Goal: Information Seeking & Learning: Learn about a topic

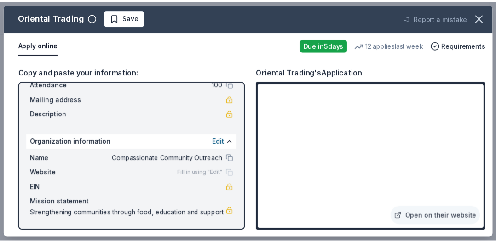
scroll to position [69, 0]
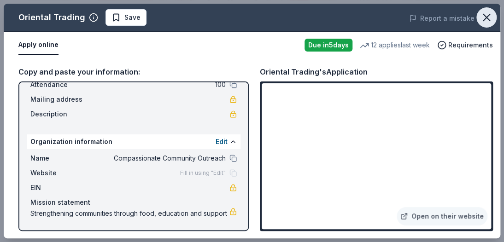
click at [485, 19] on icon "button" at bounding box center [486, 17] width 13 height 13
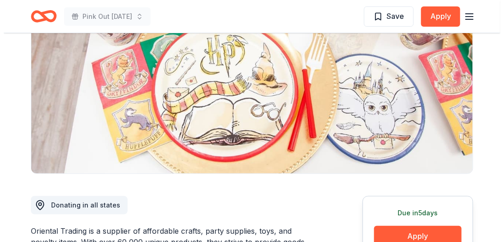
scroll to position [0, 0]
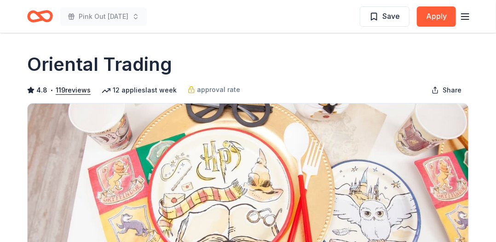
click at [466, 17] on line "button" at bounding box center [465, 17] width 7 height 0
click at [37, 17] on icon "Home" at bounding box center [40, 17] width 26 height 22
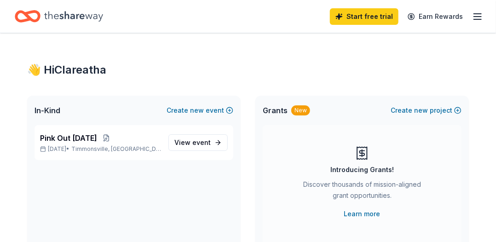
click at [44, 15] on icon "Home" at bounding box center [73, 16] width 59 height 19
click at [107, 137] on button at bounding box center [106, 137] width 18 height 7
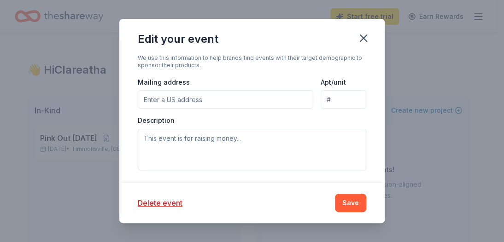
scroll to position [276, 0]
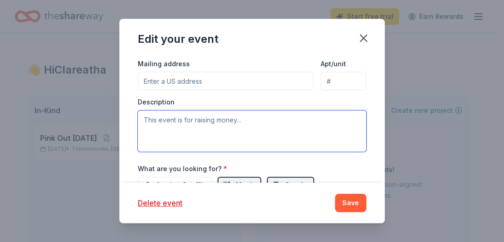
click at [153, 120] on textarea at bounding box center [252, 131] width 228 height 41
paste textarea "Our mission is to cultivate a compassionate and empowered community where all i…"
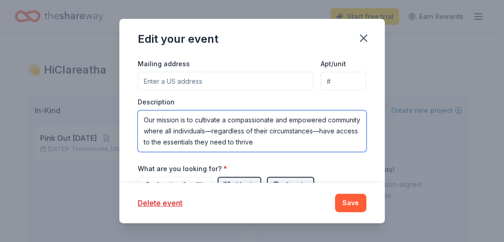
scroll to position [0, 0]
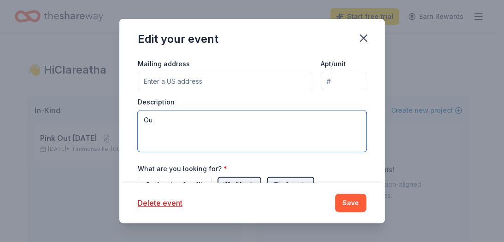
type textarea "O"
click at [155, 122] on textarea at bounding box center [252, 131] width 228 height 41
paste textarea "“Hope in Pink” is a community-based breast cancer awareness and support program…"
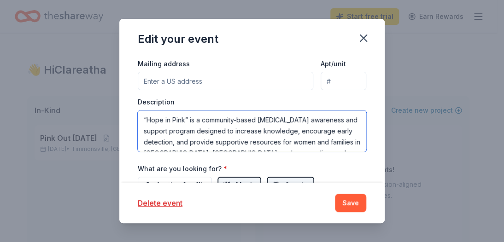
scroll to position [50, 0]
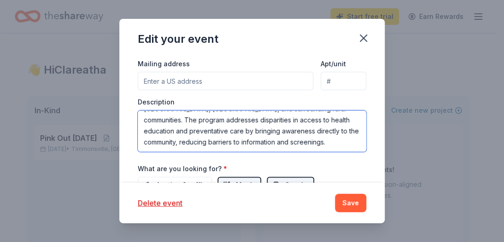
type textarea "“Hope in Pink” is a community-based breast cancer awareness and support program…"
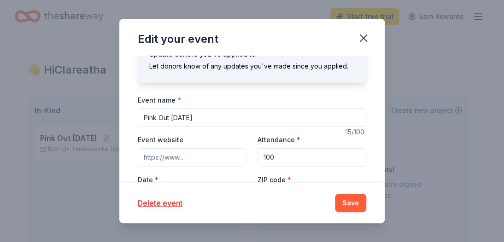
scroll to position [0, 0]
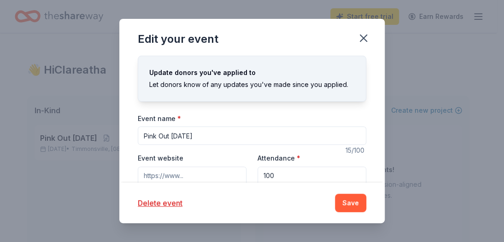
click at [197, 139] on input "Pink Out Sunday" at bounding box center [252, 136] width 228 height 18
type input "P"
type input "Strong in Spirit, Pink at Heart"
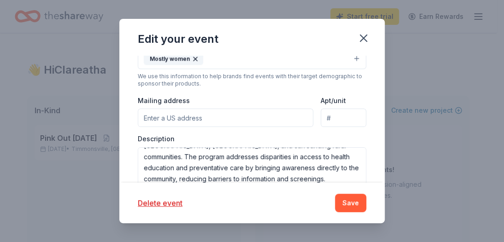
scroll to position [258, 0]
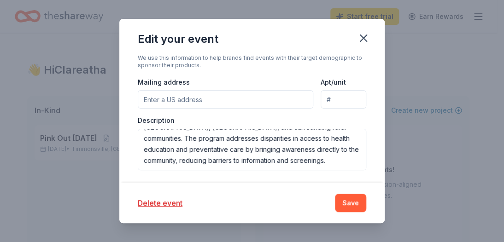
click at [152, 101] on input "Mailing address" at bounding box center [225, 99] width 175 height 18
type input "308 Carter Street"
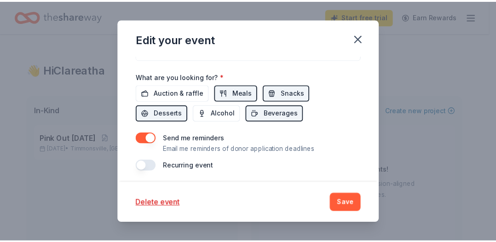
scroll to position [371, 0]
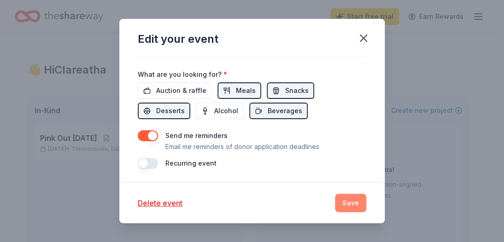
click at [353, 202] on button "Save" at bounding box center [350, 203] width 31 height 18
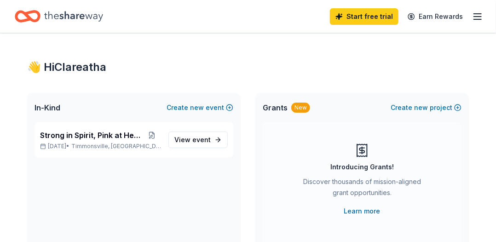
scroll to position [0, 0]
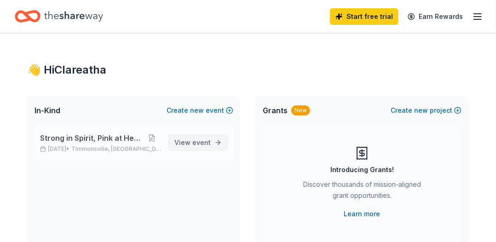
click at [205, 143] on span "event" at bounding box center [201, 143] width 18 height 8
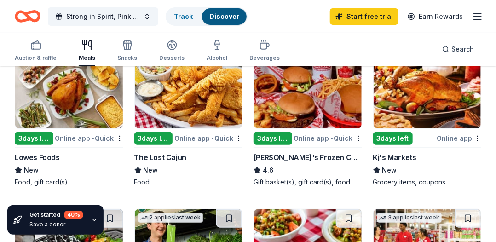
scroll to position [141, 0]
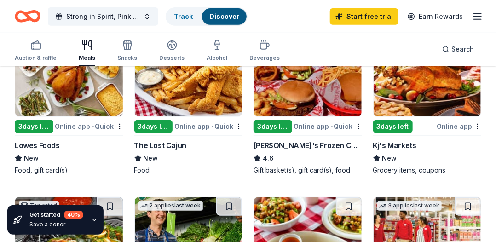
click at [434, 92] on img at bounding box center [428, 72] width 108 height 87
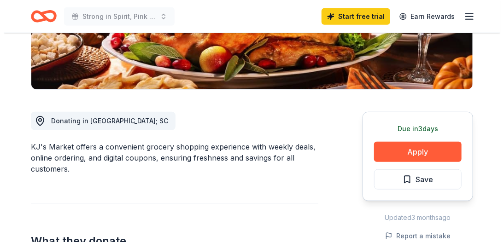
scroll to position [209, 0]
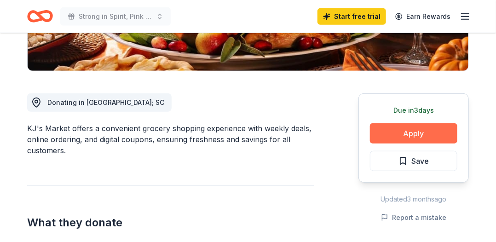
click at [417, 131] on button "Apply" at bounding box center [413, 133] width 87 height 20
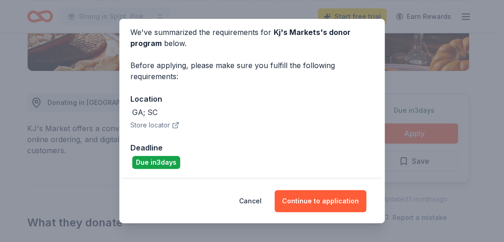
scroll to position [37, 0]
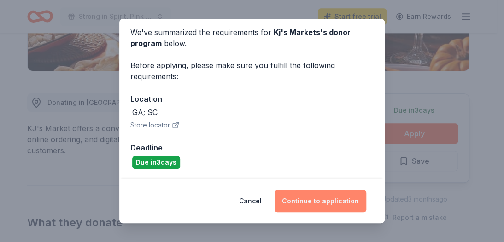
click at [313, 199] on button "Continue to application" at bounding box center [320, 201] width 92 height 22
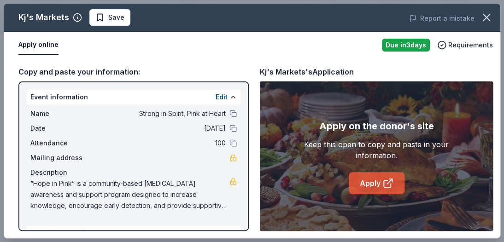
click at [374, 177] on link "Apply" at bounding box center [377, 183] width 56 height 22
click at [240, 224] on div "Event information Edit Name Strong in Spirit, Pink at Heart Date 10/26/25 Atten…" at bounding box center [133, 157] width 230 height 150
click at [215, 96] on button "Edit" at bounding box center [221, 97] width 12 height 11
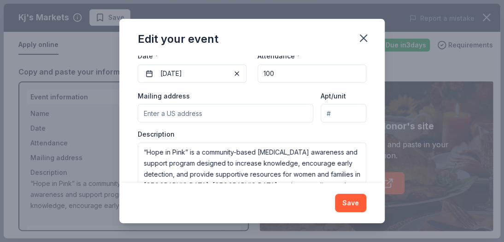
scroll to position [134, 0]
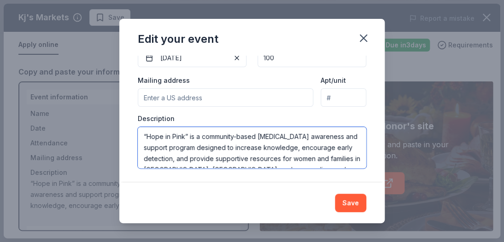
click at [184, 138] on textarea "“Hope in Pink” is a community-based breast cancer awareness and support program…" at bounding box center [252, 147] width 228 height 41
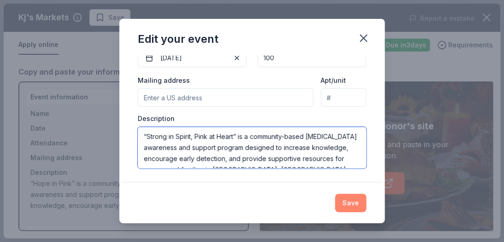
type textarea "“Strong in Spirit, Pink at Heart” is a community-based breast cancer awareness …"
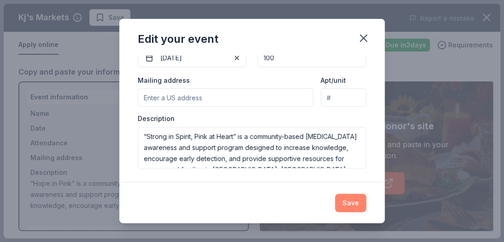
click at [349, 202] on button "Save" at bounding box center [350, 203] width 31 height 18
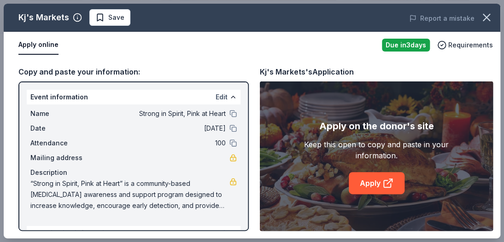
click at [215, 94] on button "Edit" at bounding box center [221, 97] width 12 height 11
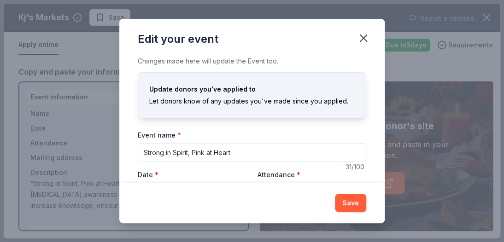
click at [379, 185] on div "Save" at bounding box center [251, 203] width 265 height 41
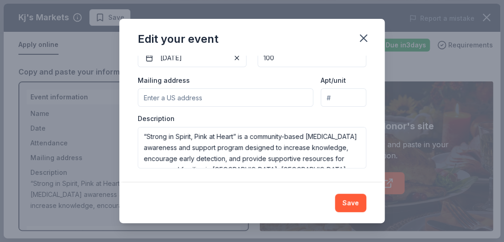
click at [160, 94] on input "Mailing address" at bounding box center [225, 97] width 175 height 18
type input "308 Carter Street, Timmonsville, SC, 29161"
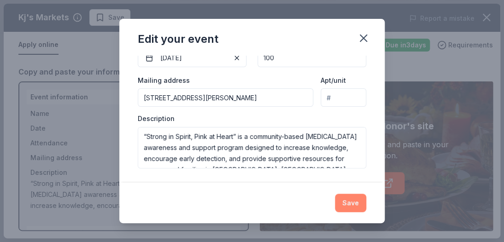
click at [350, 198] on button "Save" at bounding box center [350, 203] width 31 height 18
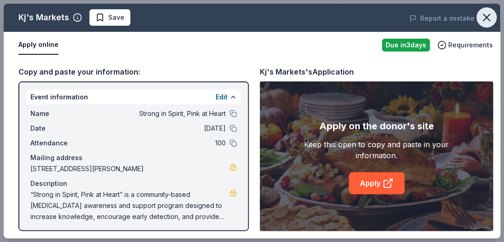
click at [486, 16] on icon "button" at bounding box center [486, 17] width 13 height 13
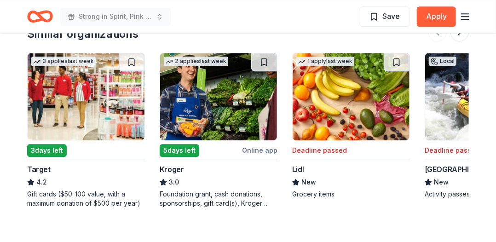
scroll to position [856, 0]
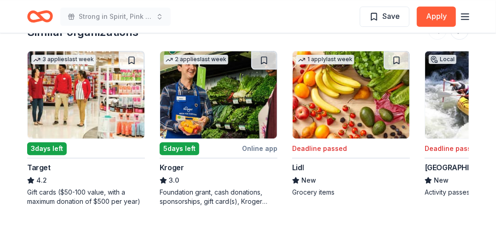
click at [72, 96] on img at bounding box center [86, 94] width 117 height 87
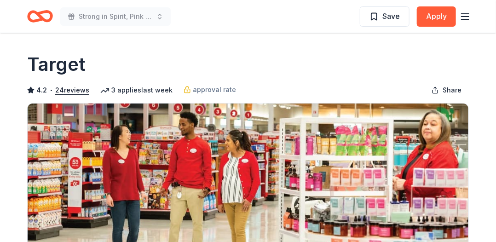
click at [466, 14] on line "button" at bounding box center [465, 14] width 7 height 0
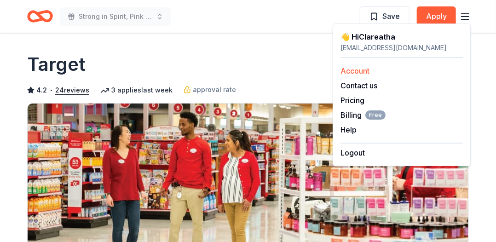
click at [352, 71] on link "Account" at bounding box center [355, 70] width 29 height 9
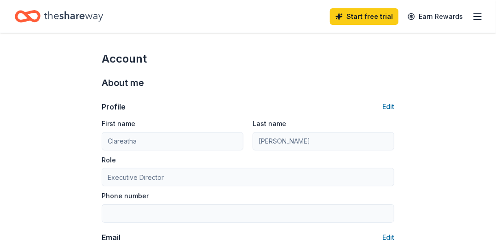
click at [68, 16] on icon "Home" at bounding box center [73, 16] width 59 height 10
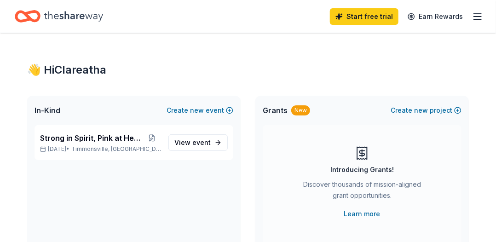
click at [279, 111] on span "Grants" at bounding box center [275, 110] width 25 height 11
click at [359, 215] on link "Learn more" at bounding box center [362, 214] width 36 height 11
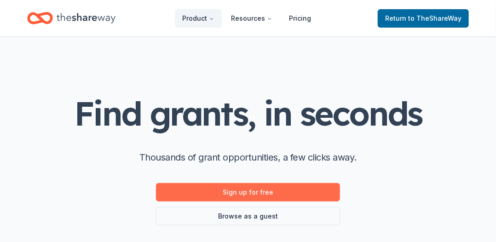
click at [246, 192] on link "Sign up for free" at bounding box center [248, 192] width 184 height 18
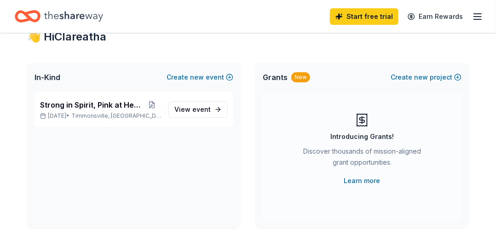
scroll to position [31, 0]
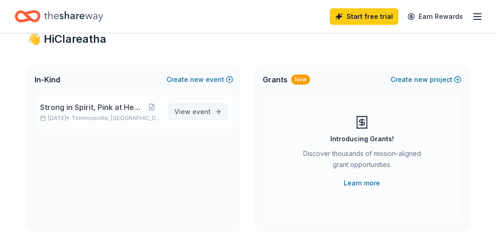
click at [197, 111] on span "event" at bounding box center [201, 112] width 18 height 8
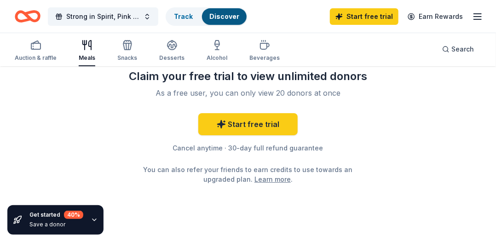
scroll to position [1166, 0]
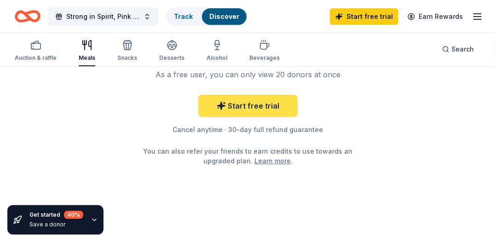
click at [254, 104] on link "Start free trial" at bounding box center [247, 106] width 99 height 22
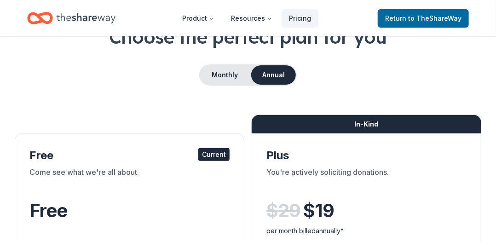
scroll to position [55, 0]
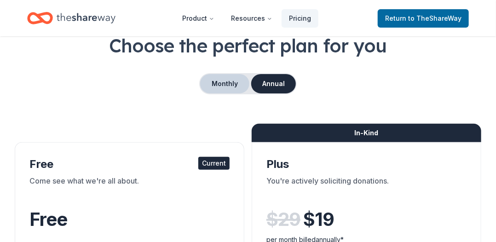
click at [227, 84] on button "Monthly" at bounding box center [224, 83] width 49 height 19
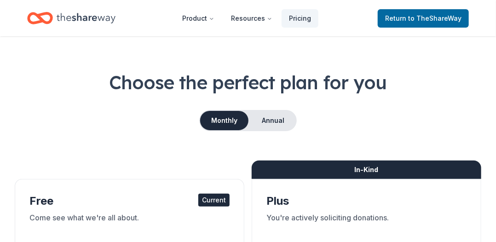
scroll to position [0, 0]
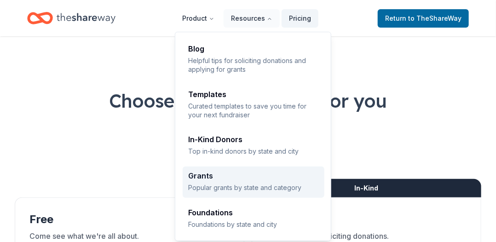
click at [206, 175] on div "Grants" at bounding box center [253, 175] width 131 height 7
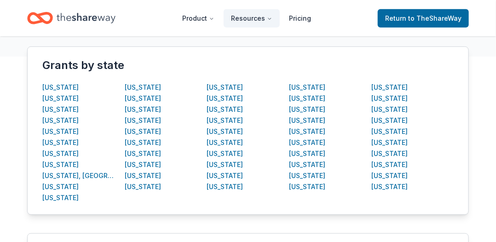
scroll to position [184, 0]
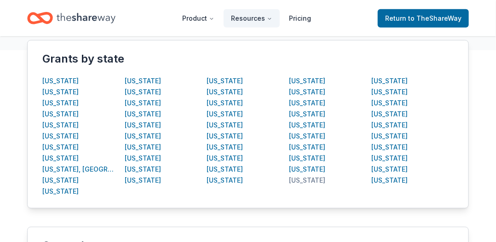
click at [319, 180] on div "[US_STATE]" at bounding box center [307, 180] width 36 height 11
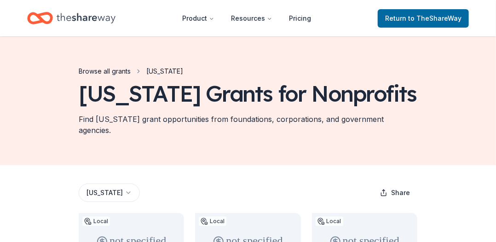
click at [112, 73] on link "Browse all grants" at bounding box center [105, 71] width 52 height 11
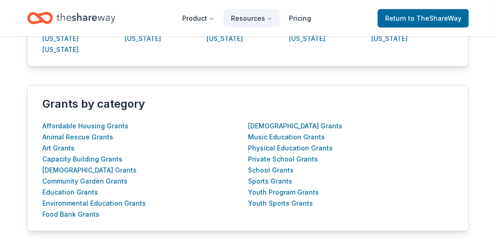
scroll to position [332, 0]
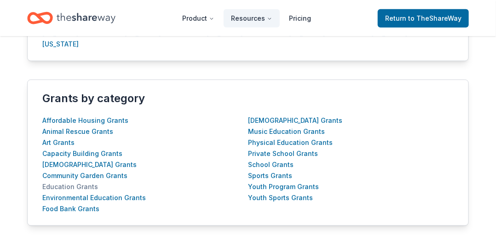
click at [73, 188] on div "Education Grants" at bounding box center [70, 186] width 56 height 11
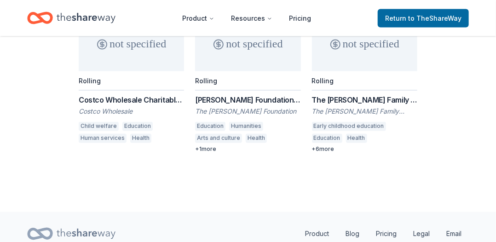
scroll to position [542, 0]
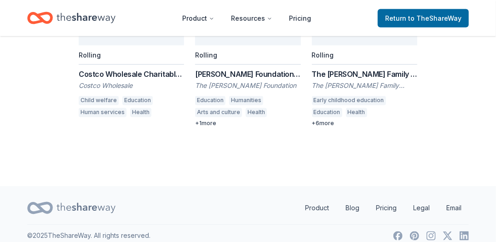
click at [323, 120] on div "+ 6 more" at bounding box center [364, 123] width 105 height 7
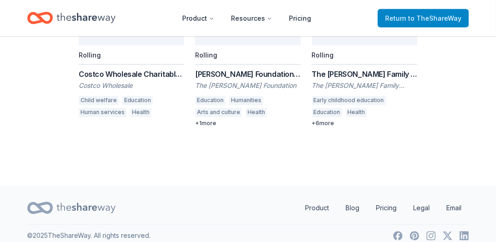
click at [401, 20] on span "Return to TheShareWay" at bounding box center [423, 18] width 76 height 11
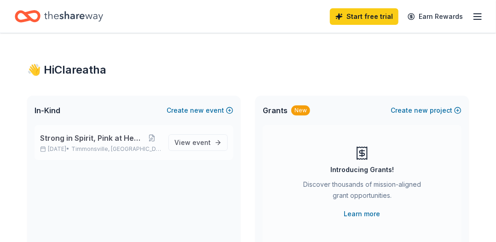
click at [114, 136] on span "Strong in Spirit, Pink at Heart" at bounding box center [91, 138] width 103 height 11
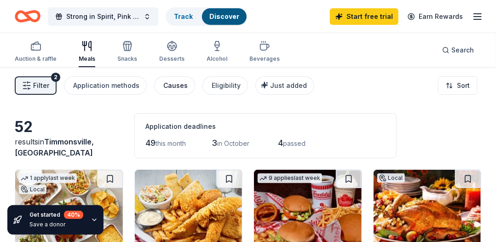
click at [168, 87] on div "Causes" at bounding box center [175, 85] width 24 height 11
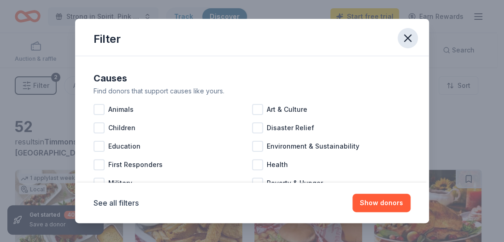
click at [409, 40] on icon "button" at bounding box center [407, 38] width 6 height 6
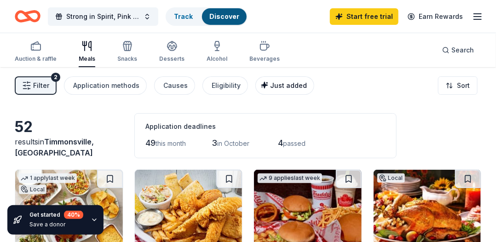
click at [284, 88] on span "Just added" at bounding box center [288, 86] width 37 height 8
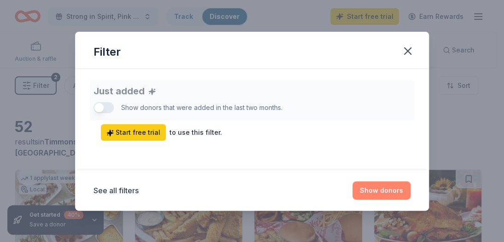
click at [384, 192] on button "Show donors" at bounding box center [381, 190] width 58 height 18
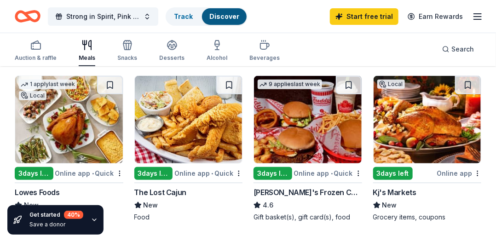
scroll to position [98, 0]
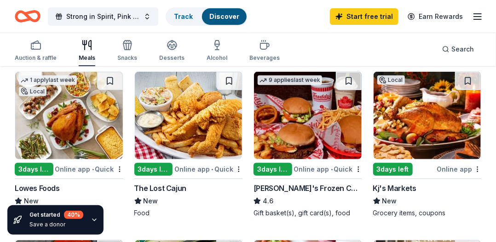
click at [51, 130] on img at bounding box center [69, 115] width 108 height 87
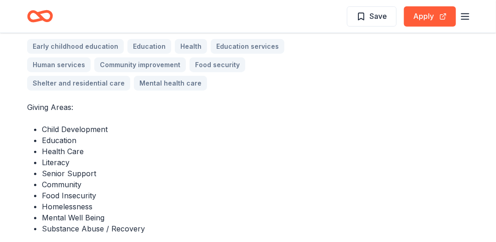
scroll to position [344, 0]
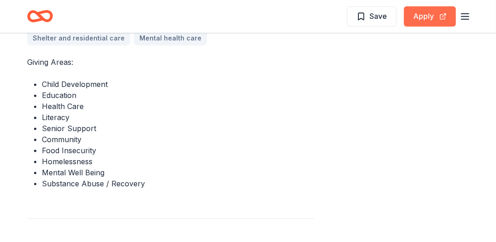
click at [423, 15] on button "Apply" at bounding box center [430, 16] width 52 height 20
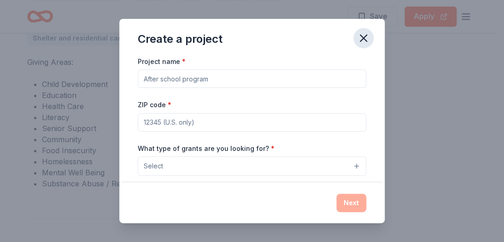
click at [363, 38] on icon "button" at bounding box center [363, 38] width 6 height 6
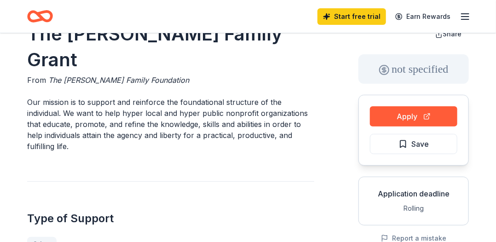
scroll to position [0, 0]
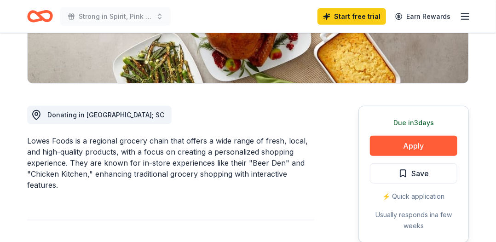
scroll to position [203, 0]
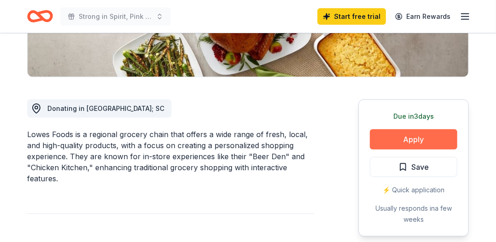
click at [413, 142] on button "Apply" at bounding box center [413, 139] width 87 height 20
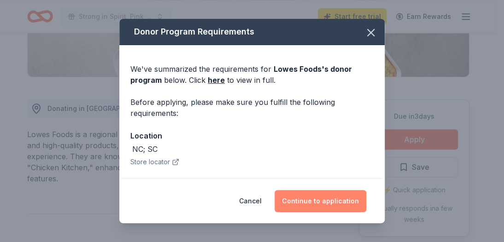
click at [312, 200] on button "Continue to application" at bounding box center [320, 201] width 92 height 22
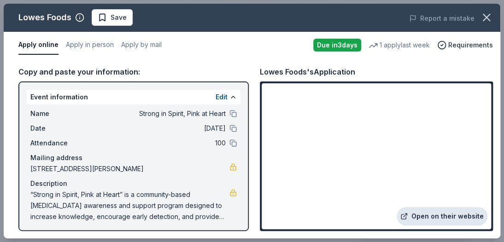
click at [447, 218] on link "Open on their website" at bounding box center [441, 216] width 91 height 18
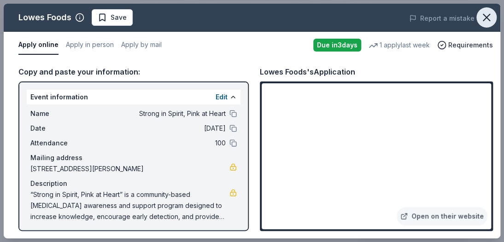
click at [486, 17] on icon "button" at bounding box center [486, 17] width 13 height 13
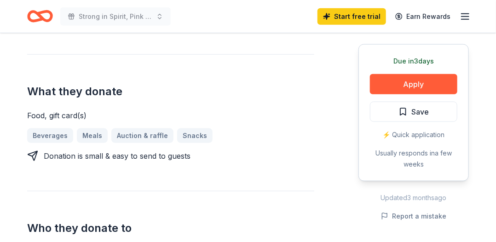
scroll to position [368, 0]
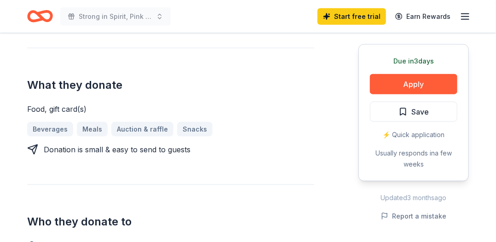
click at [40, 17] on icon "Home" at bounding box center [44, 16] width 14 height 9
